Goal: Task Accomplishment & Management: Manage account settings

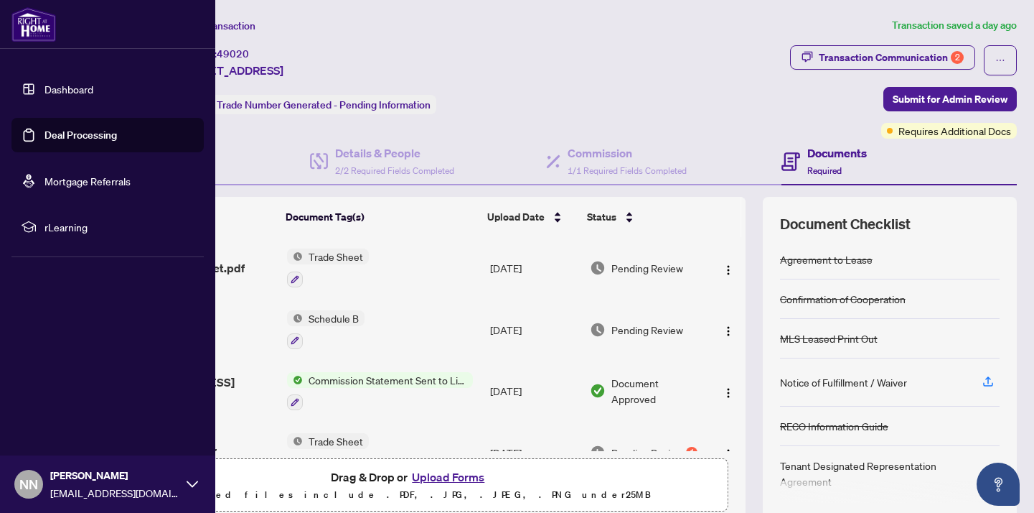
click at [109, 137] on link "Deal Processing" at bounding box center [81, 135] width 73 height 13
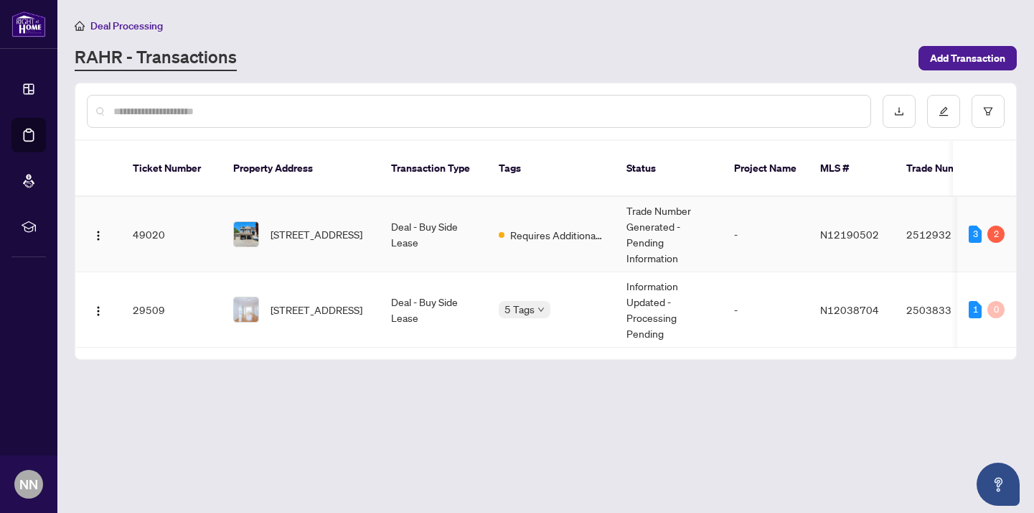
click at [732, 215] on td "-" at bounding box center [766, 234] width 86 height 75
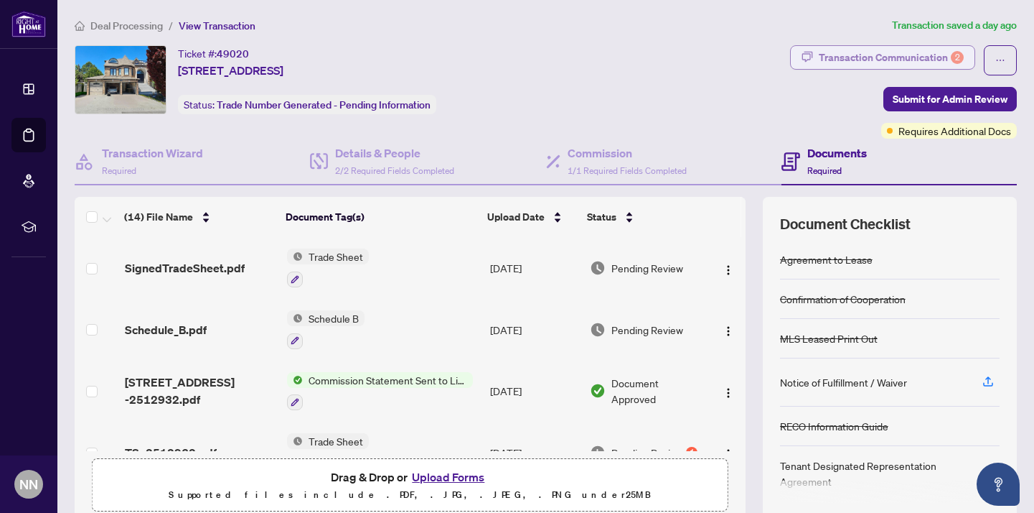
click at [891, 62] on div "Transaction Communication 2" at bounding box center [891, 57] width 145 height 23
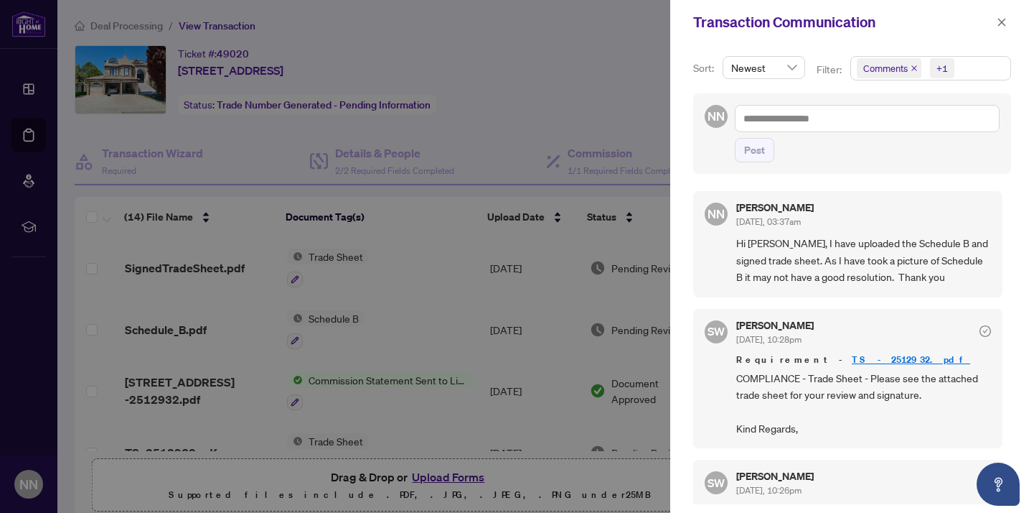
click at [609, 84] on div at bounding box center [517, 256] width 1034 height 513
click at [645, 27] on div at bounding box center [517, 256] width 1034 height 513
click at [598, 49] on div at bounding box center [517, 256] width 1034 height 513
click at [1001, 22] on icon "close" at bounding box center [1003, 22] width 8 height 8
